Goal: Task Accomplishment & Management: Manage account settings

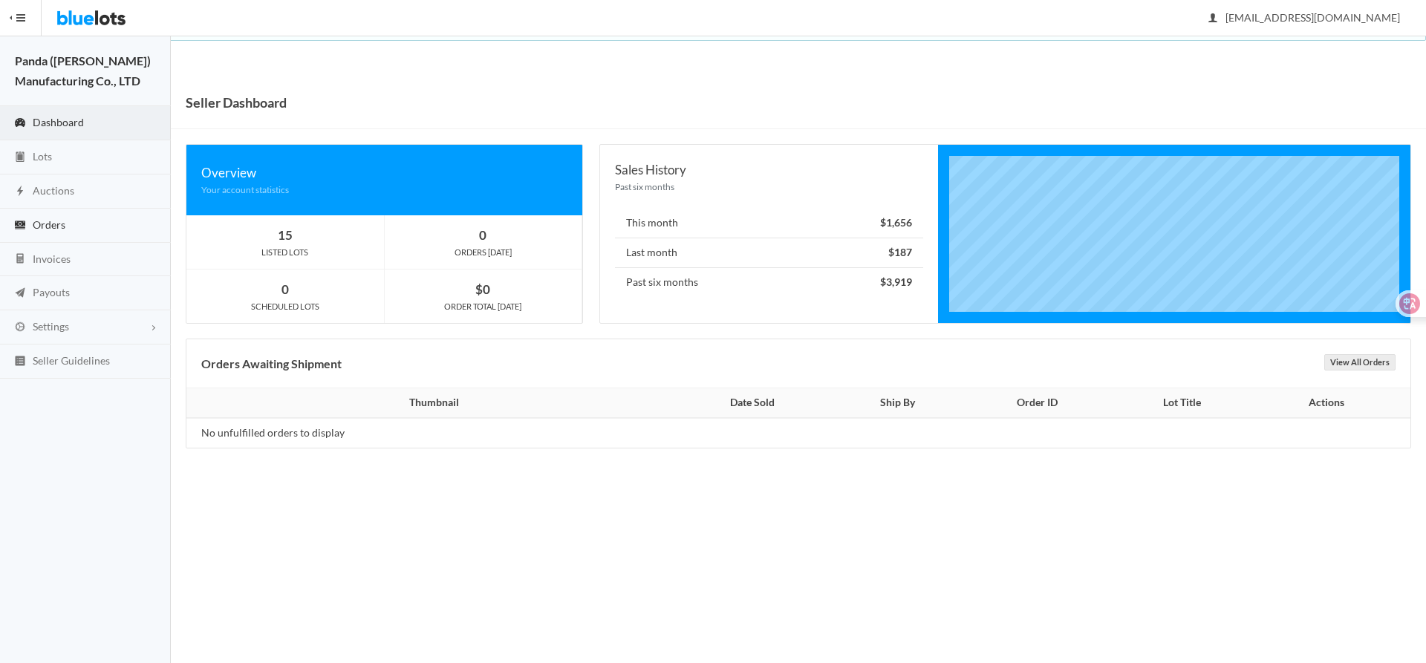
click at [58, 230] on span "Orders" at bounding box center [49, 224] width 33 height 13
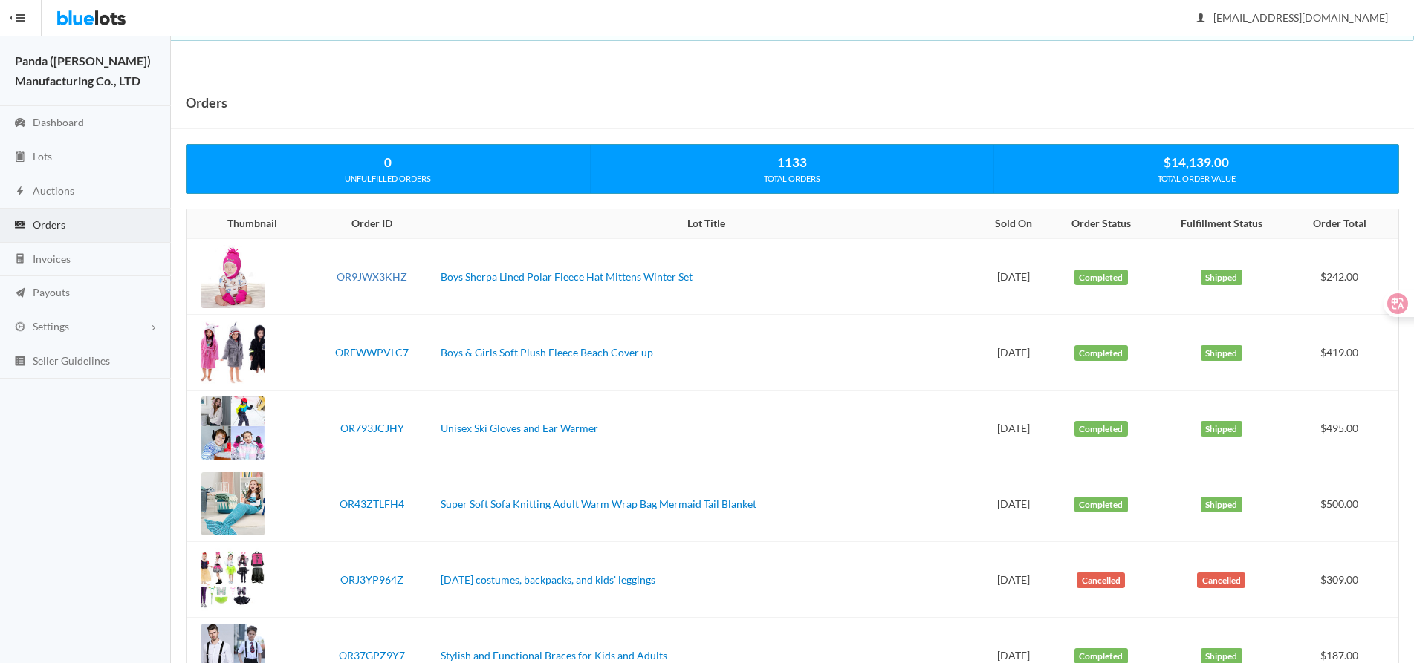
click at [370, 277] on link "OR9JWX3KHZ" at bounding box center [372, 276] width 71 height 13
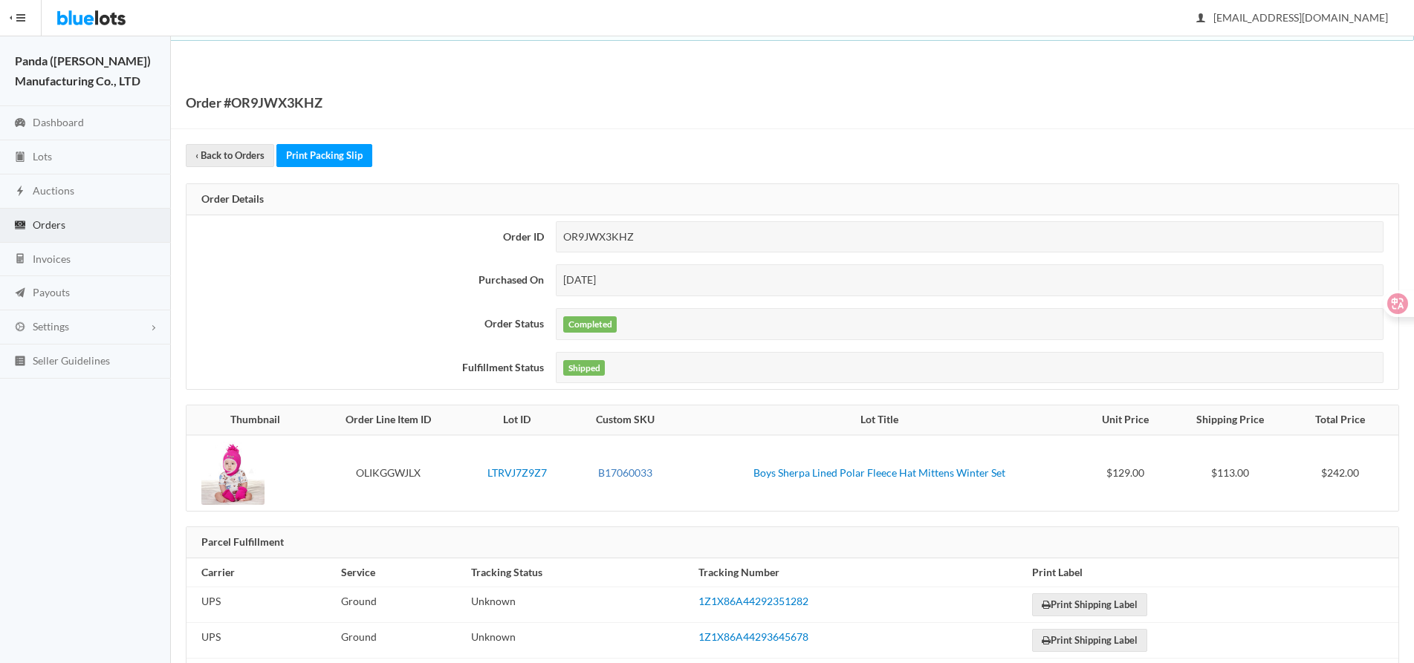
click at [627, 470] on link "B17060033" at bounding box center [625, 473] width 54 height 13
click at [325, 152] on link "Print Packing Slip" at bounding box center [324, 155] width 96 height 23
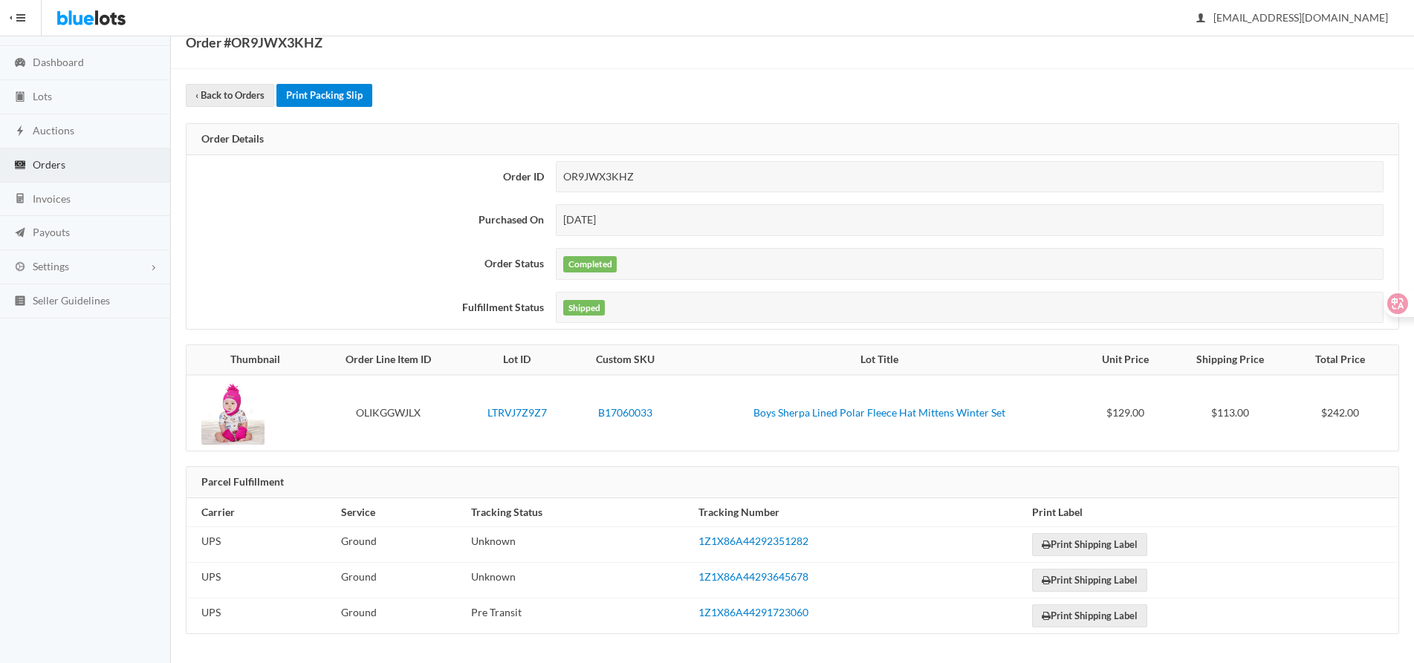
scroll to position [61, 0]
drag, startPoint x: 444, startPoint y: 409, endPoint x: 372, endPoint y: 409, distance: 71.3
click at [372, 409] on td "OLIKGGWJLX" at bounding box center [388, 412] width 148 height 76
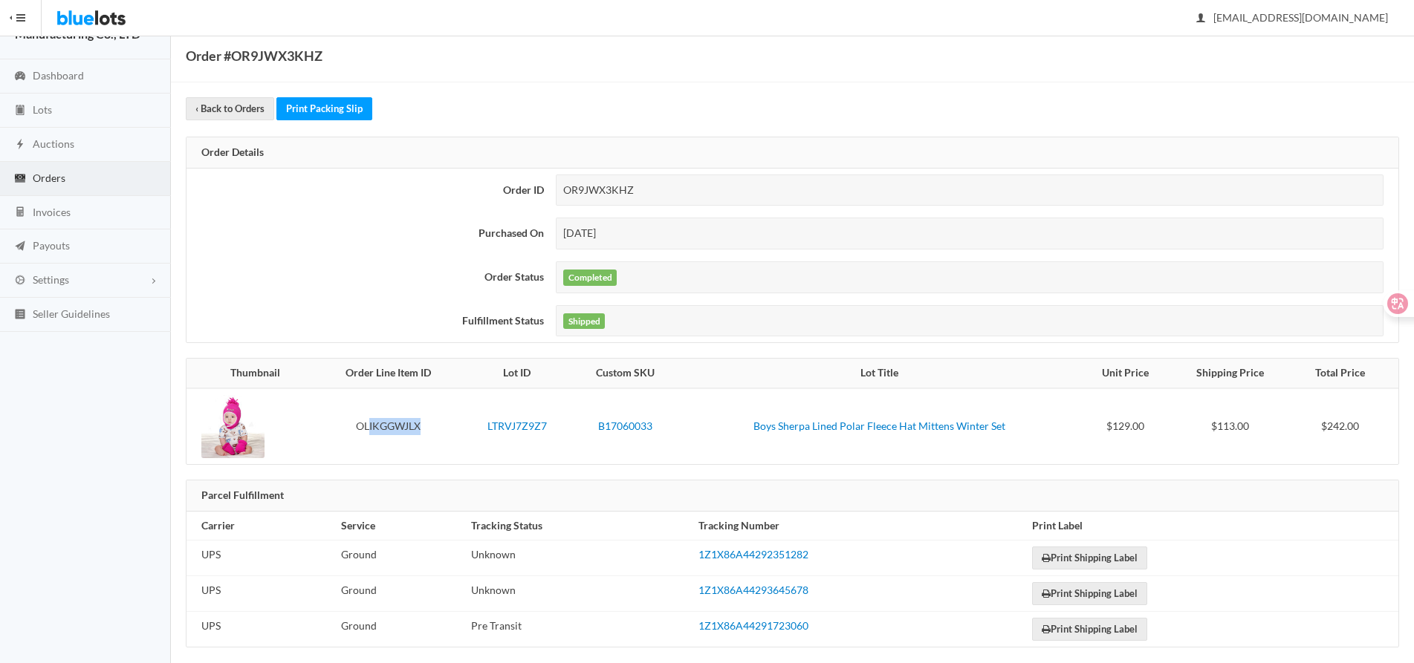
scroll to position [0, 0]
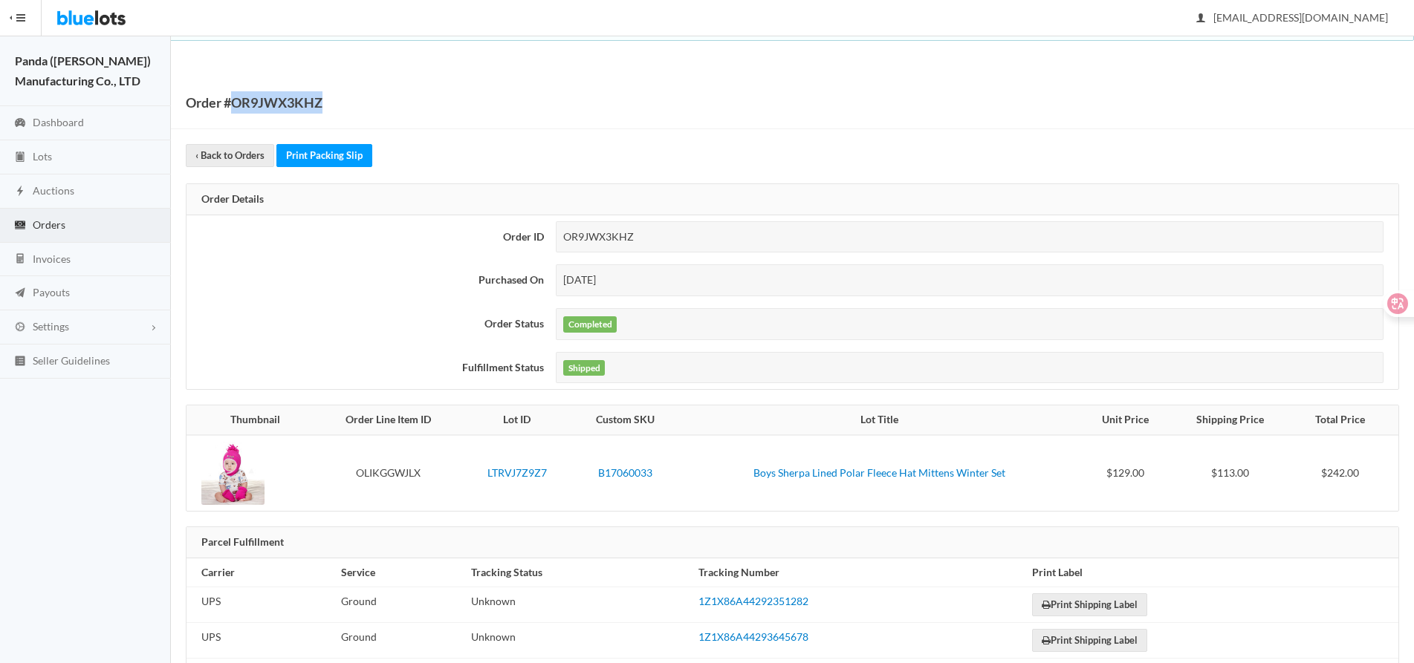
drag, startPoint x: 348, startPoint y: 111, endPoint x: 235, endPoint y: 111, distance: 112.9
click at [235, 111] on div "Order #OR9JWX3KHZ" at bounding box center [792, 103] width 1243 height 53
copy h1 "OR9JWX3KHZ"
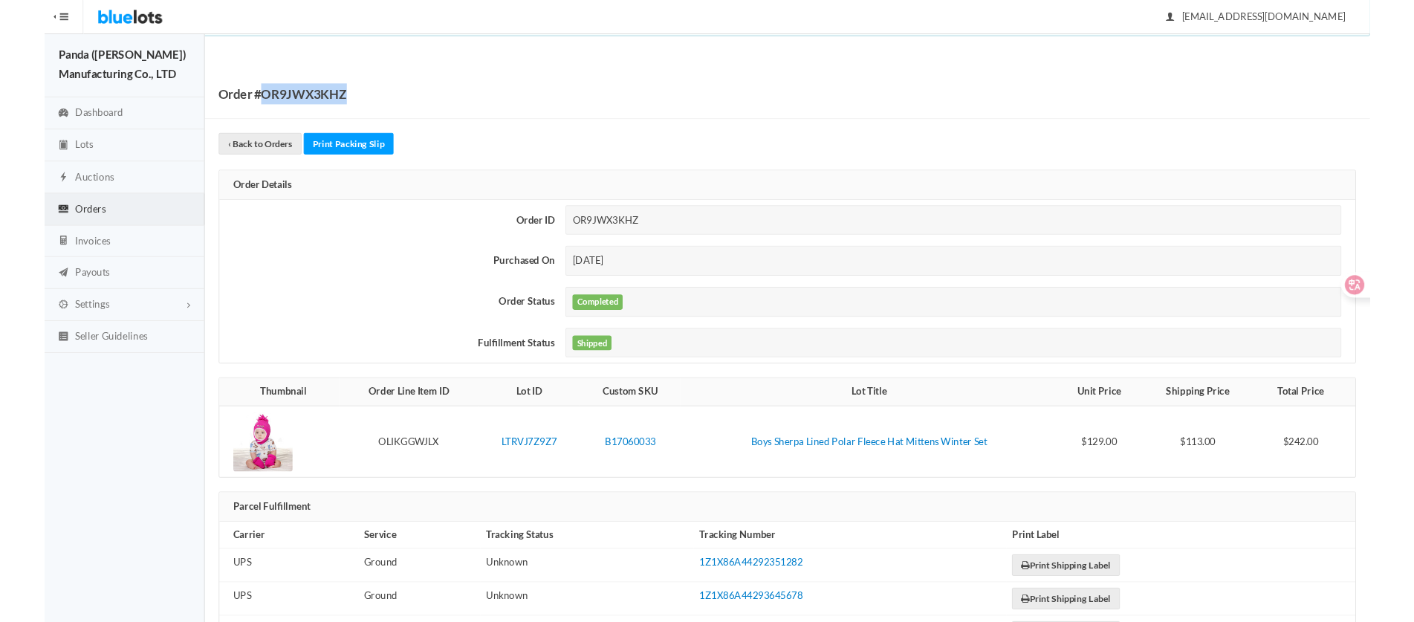
scroll to position [61, 0]
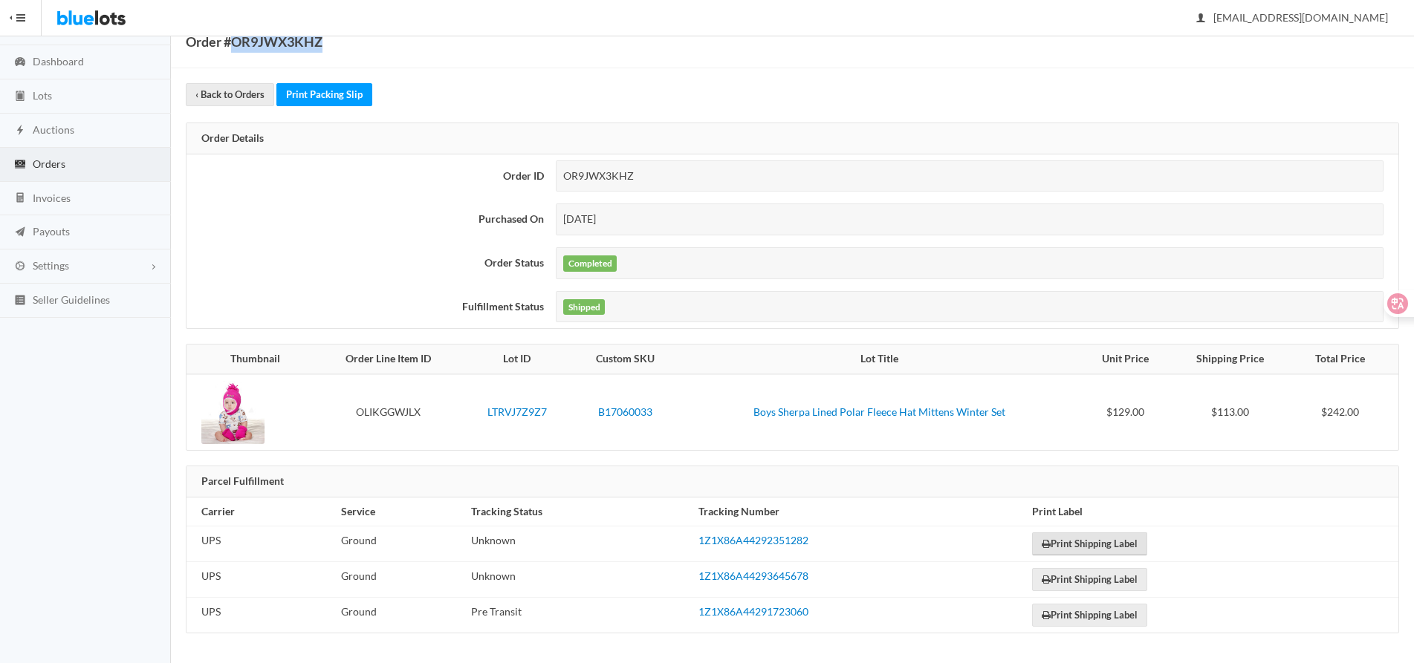
click at [1079, 545] on link "Print Shipping Label" at bounding box center [1089, 544] width 115 height 23
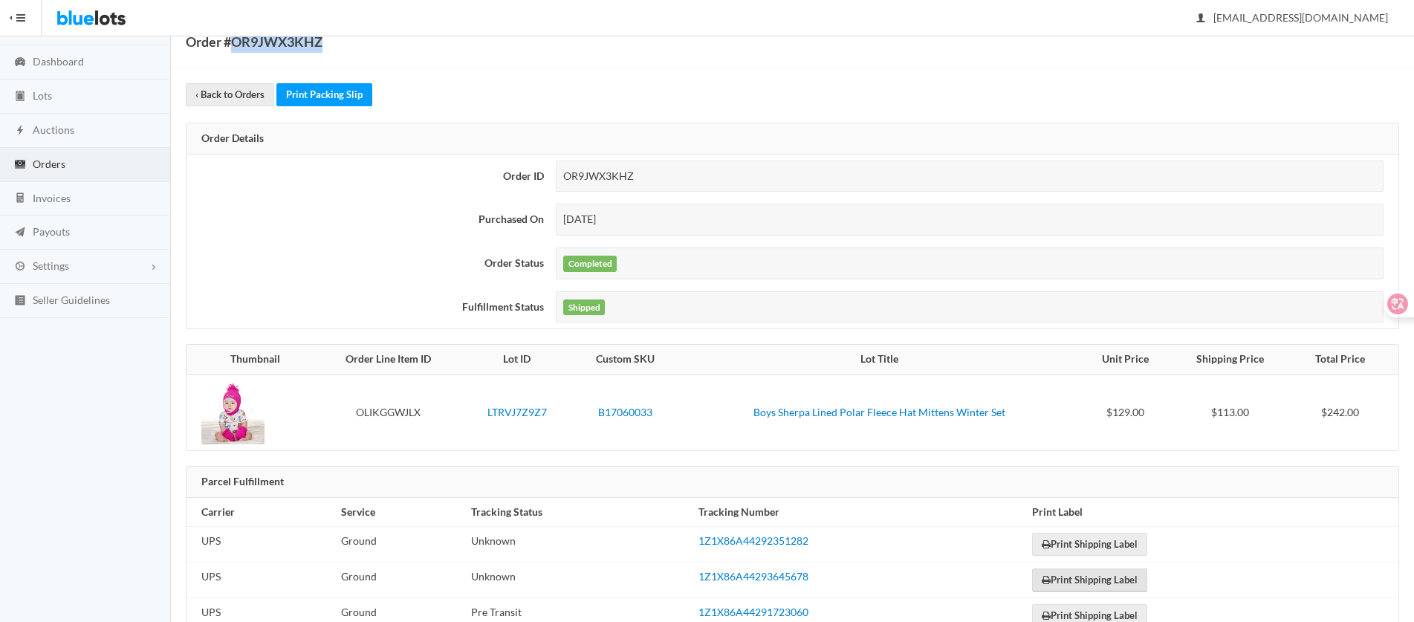
click at [1049, 575] on link "Print Shipping Label" at bounding box center [1089, 579] width 115 height 23
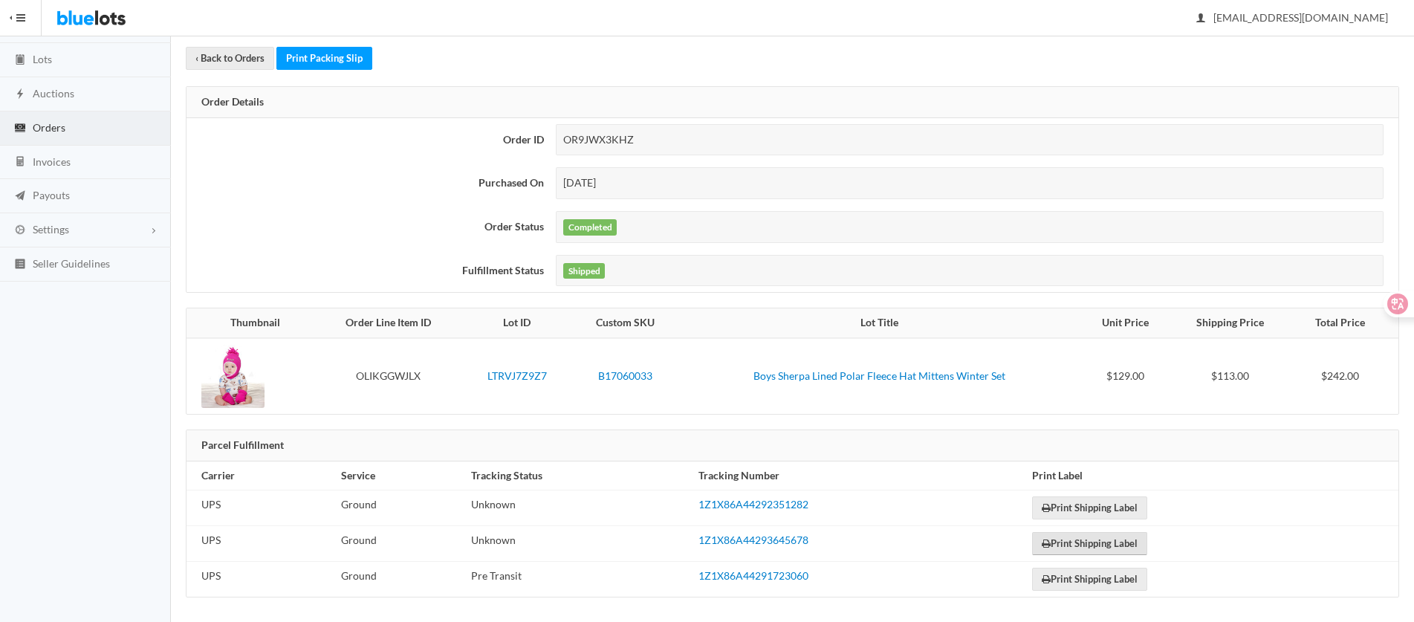
scroll to position [103, 0]
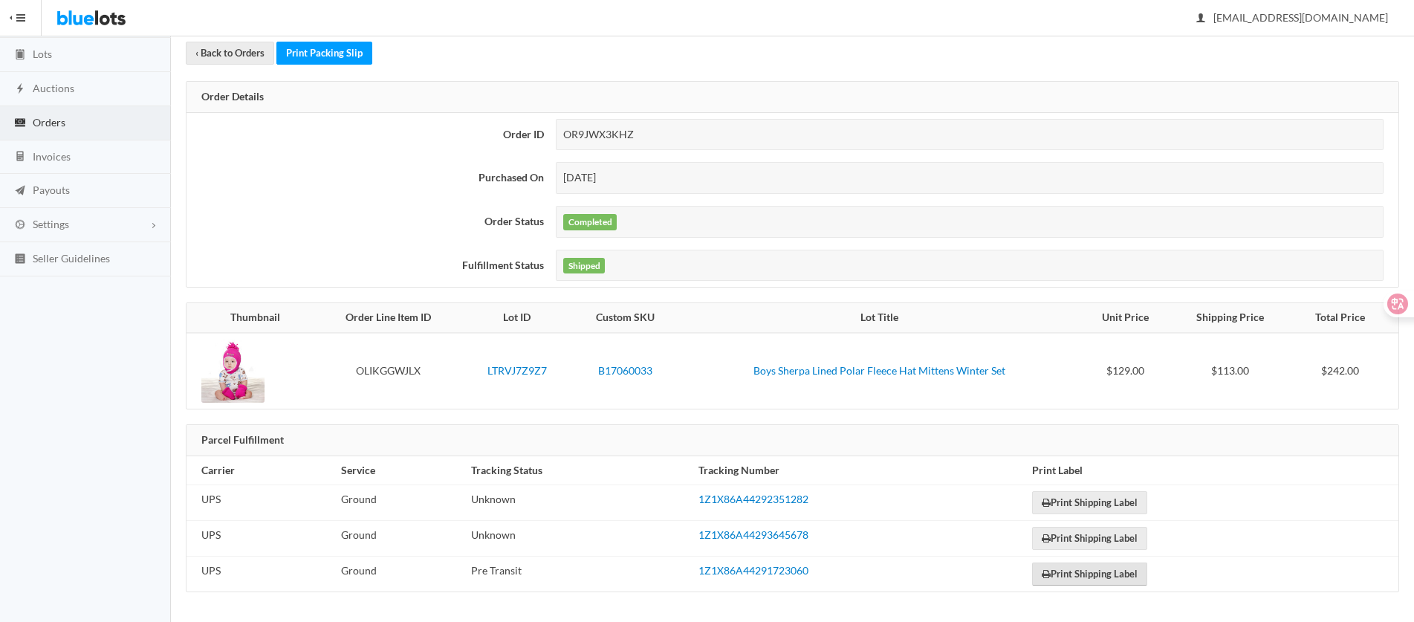
click at [1079, 574] on link "Print Shipping Label" at bounding box center [1089, 573] width 115 height 23
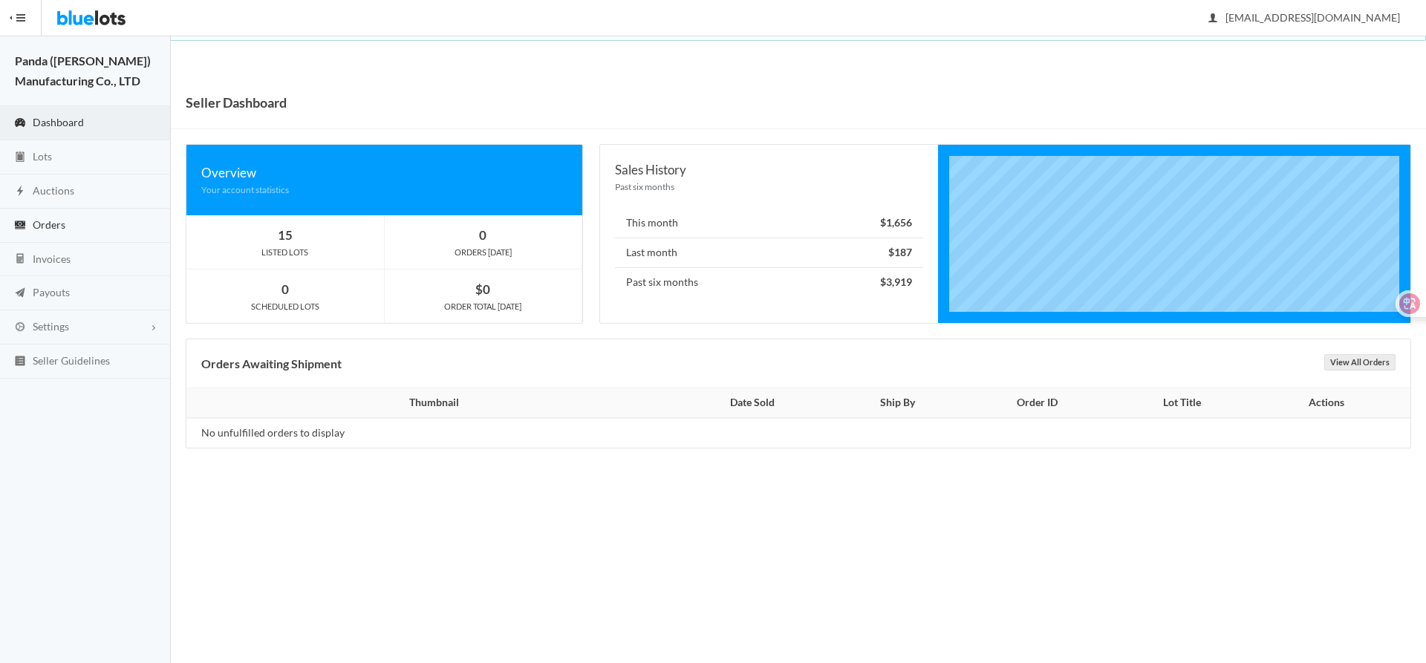
click at [76, 224] on link "Orders" at bounding box center [85, 226] width 171 height 34
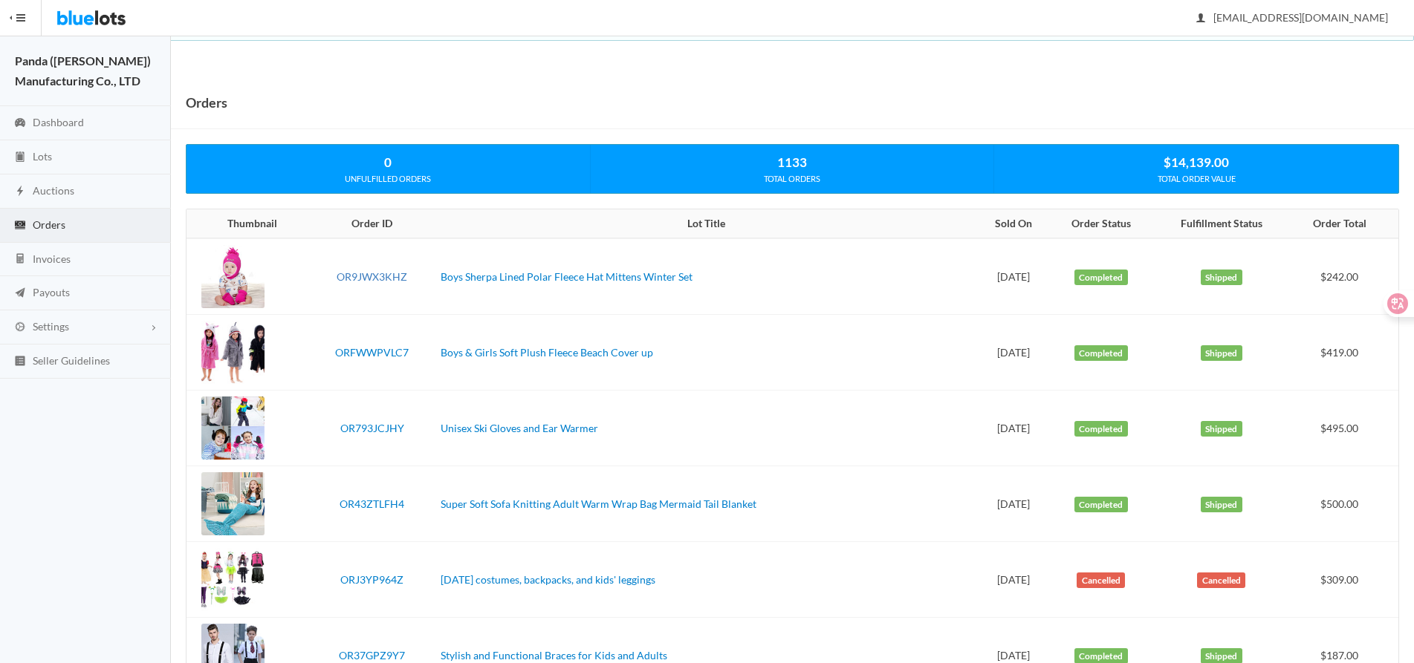
click at [380, 273] on link "OR9JWX3KHZ" at bounding box center [372, 276] width 71 height 13
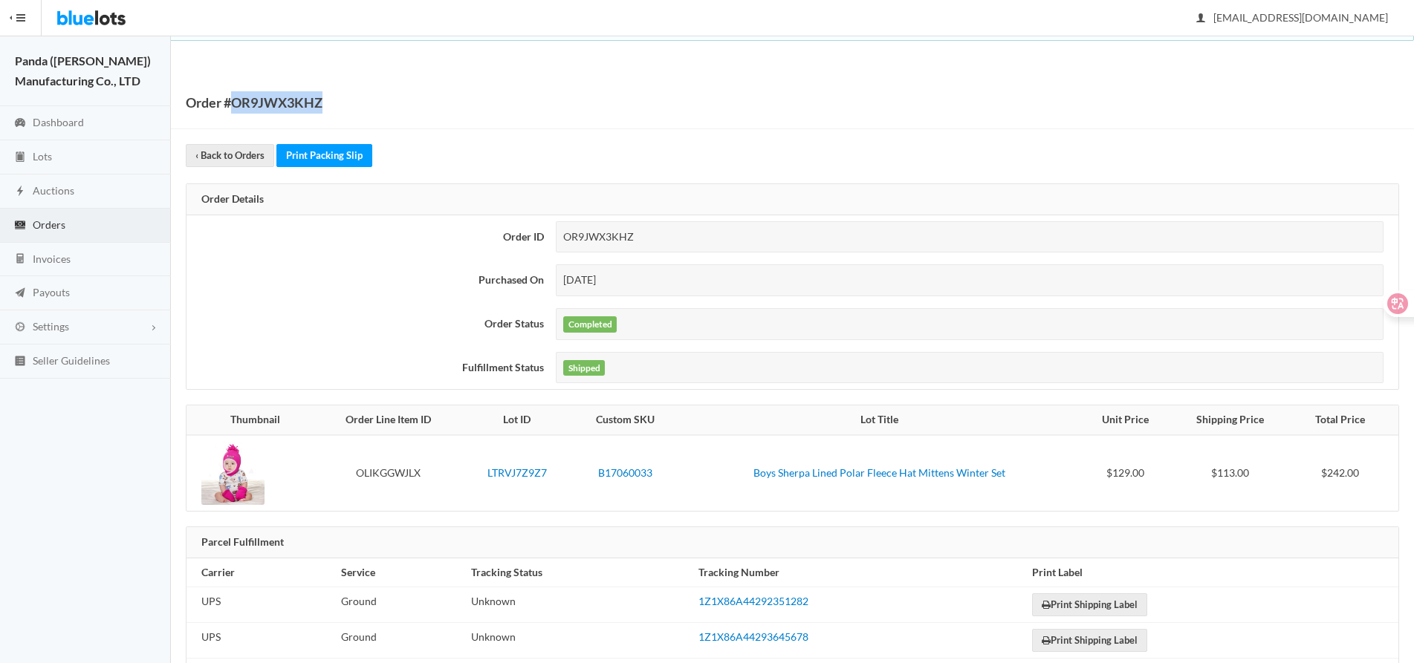
drag, startPoint x: 352, startPoint y: 101, endPoint x: 238, endPoint y: 108, distance: 114.6
click at [238, 108] on div "Order #OR9JWX3KHZ" at bounding box center [792, 103] width 1243 height 53
copy h1 "OR9JWX3KHZ"
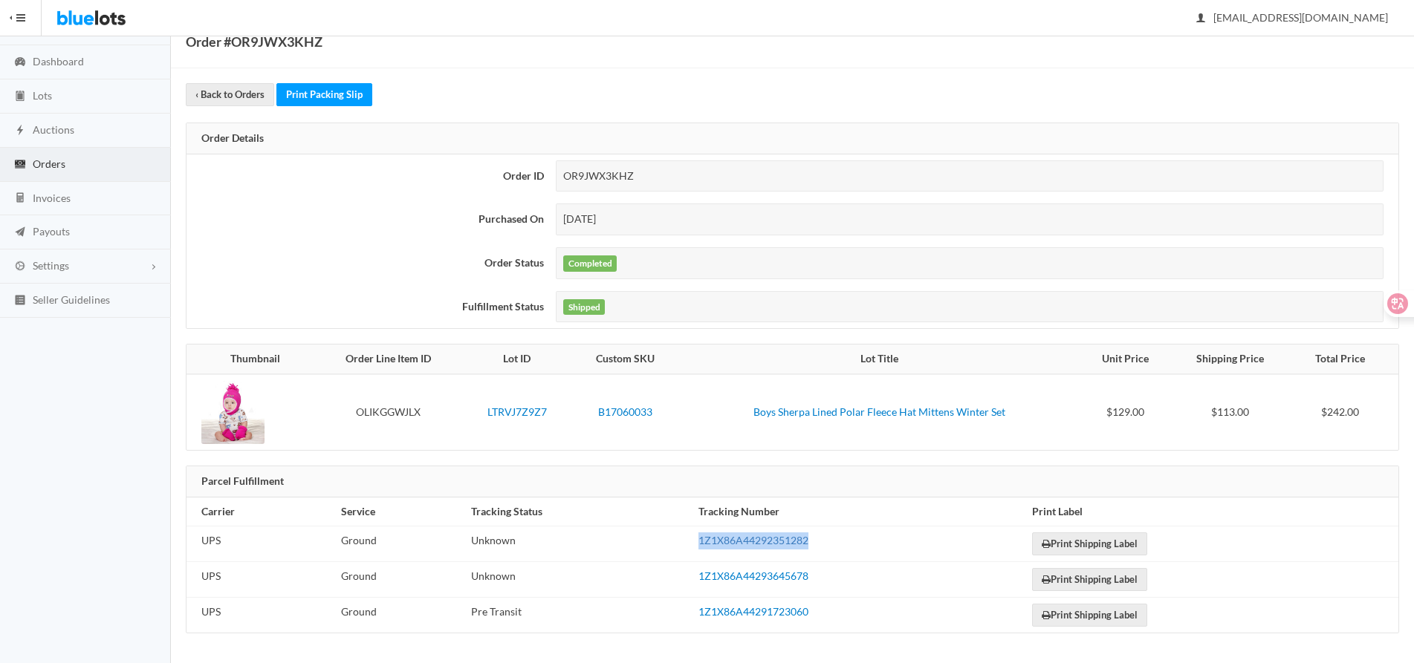
drag, startPoint x: 837, startPoint y: 537, endPoint x: 695, endPoint y: 544, distance: 142.1
click at [695, 544] on td "1Z1X86A44292351282" at bounding box center [859, 545] width 334 height 36
copy link "1Z1X86A44292351282"
drag, startPoint x: 819, startPoint y: 577, endPoint x: 695, endPoint y: 582, distance: 124.2
click at [695, 582] on td "1Z1X86A44293645678" at bounding box center [859, 580] width 334 height 36
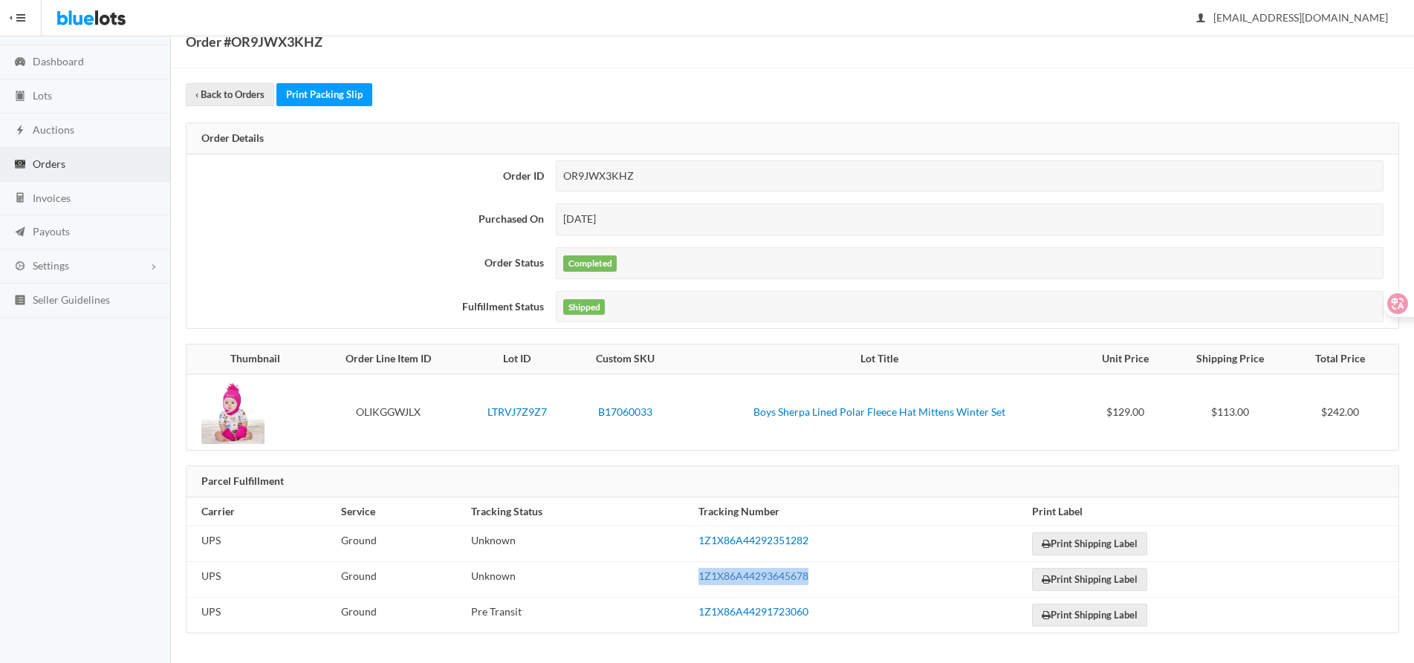
copy link "1Z1X86A44293645678"
drag, startPoint x: 830, startPoint y: 614, endPoint x: 695, endPoint y: 620, distance: 135.3
click at [695, 620] on td "1Z1X86A44291723060" at bounding box center [859, 616] width 334 height 36
copy link "1Z1X86A44291723060"
click at [617, 407] on link "B17060033" at bounding box center [625, 412] width 54 height 13
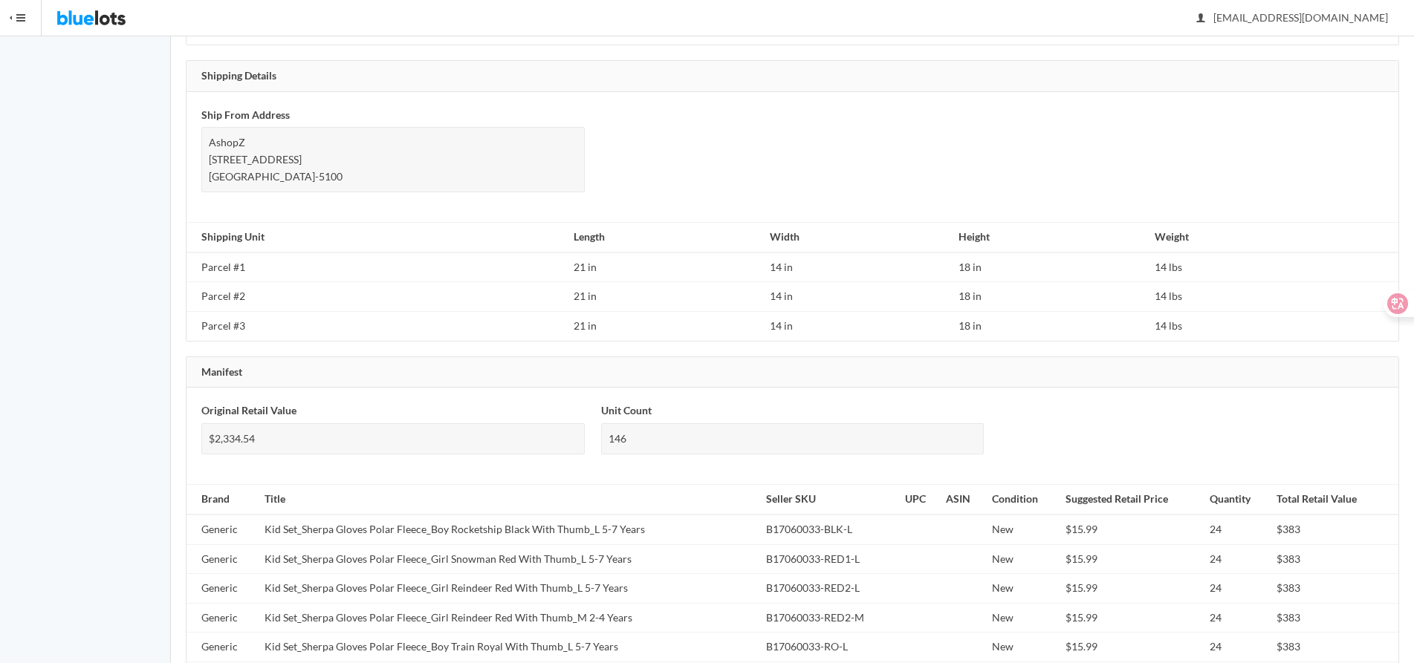
scroll to position [1041, 0]
